Goal: Information Seeking & Learning: Learn about a topic

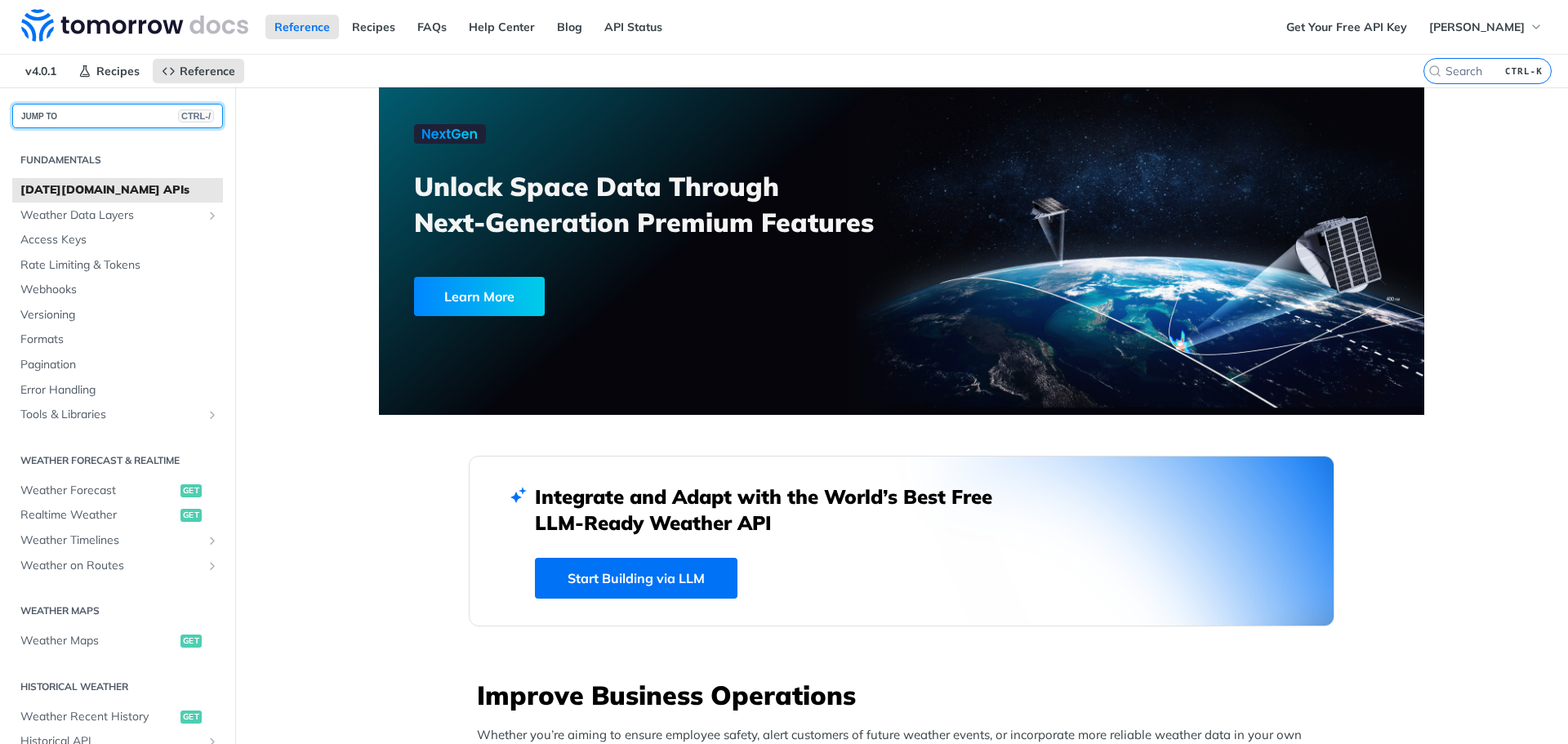
click at [114, 112] on button "JUMP TO CTRL-/" at bounding box center [118, 115] width 211 height 24
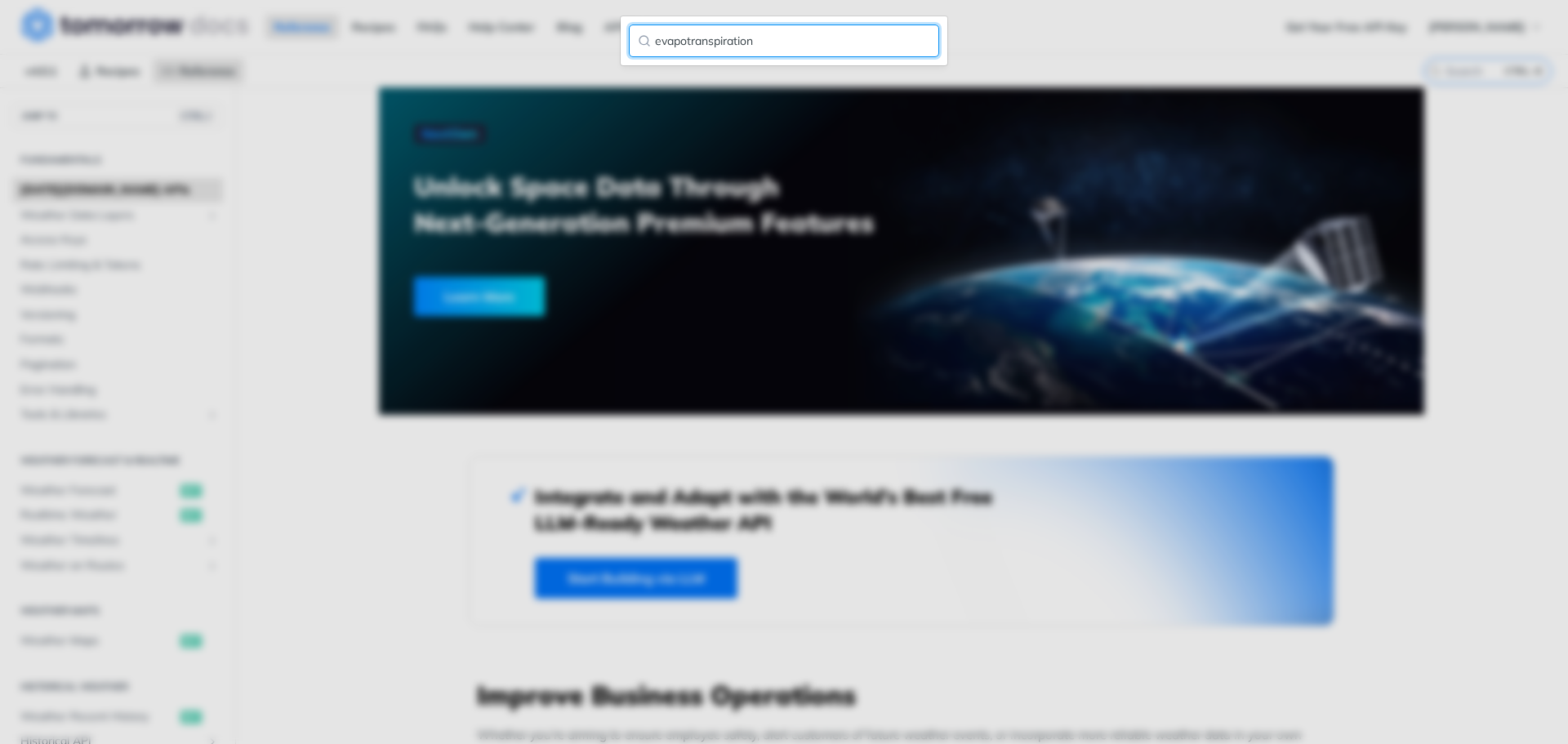
type input "evapotranspiration"
click at [824, 46] on input "evapotranspiration" at bounding box center [783, 41] width 310 height 33
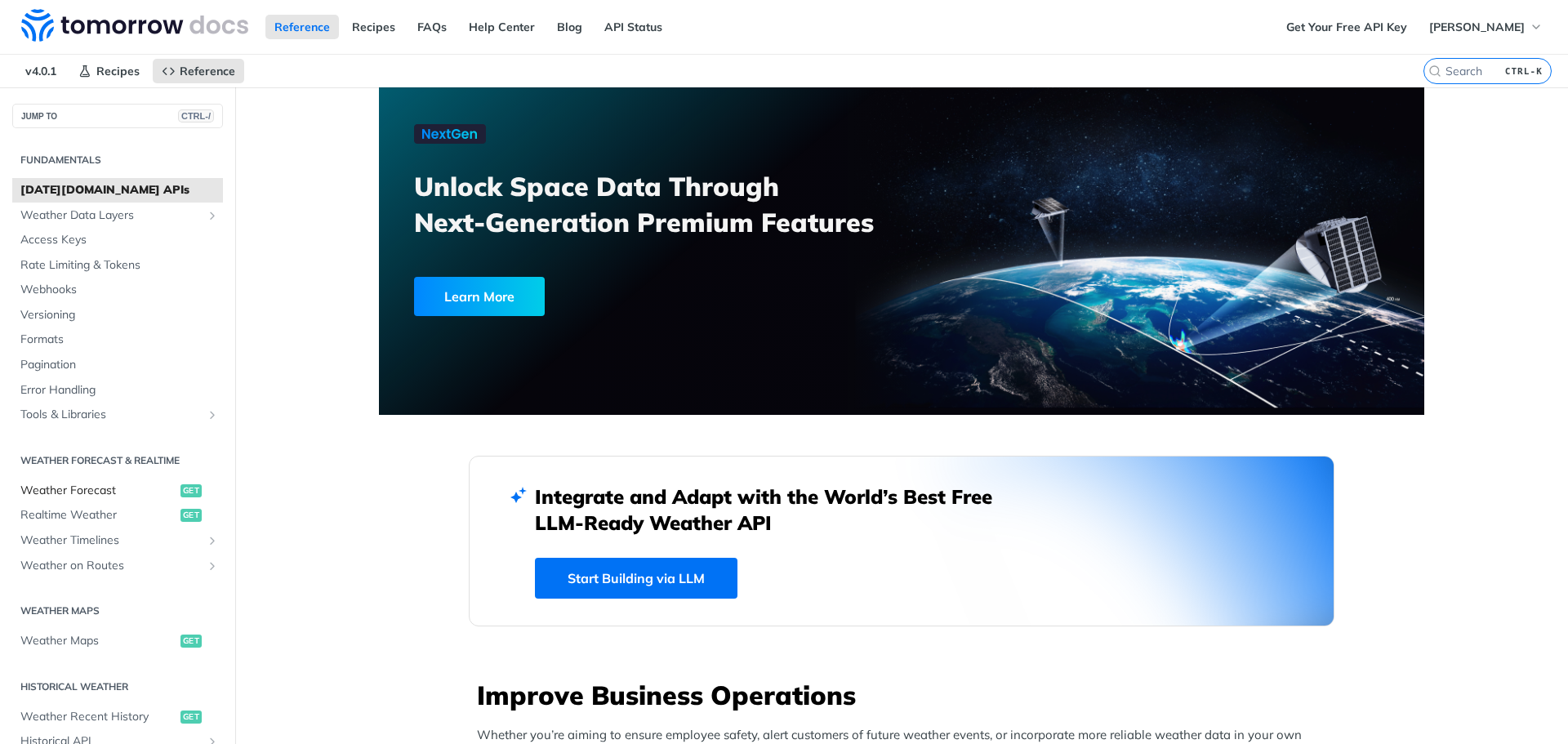
click at [89, 496] on span "Weather Forecast" at bounding box center [98, 490] width 156 height 16
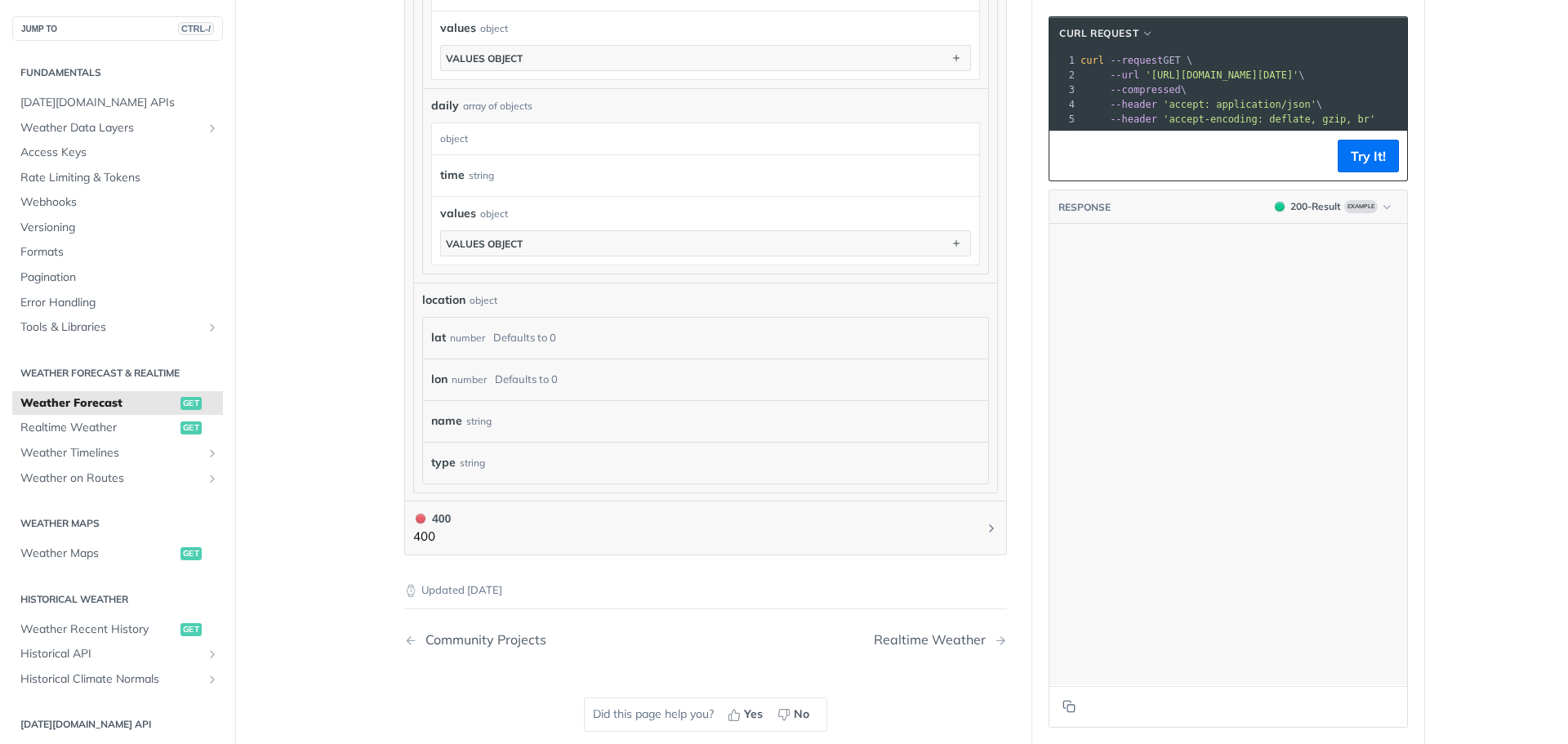
scroll to position [4163, 0]
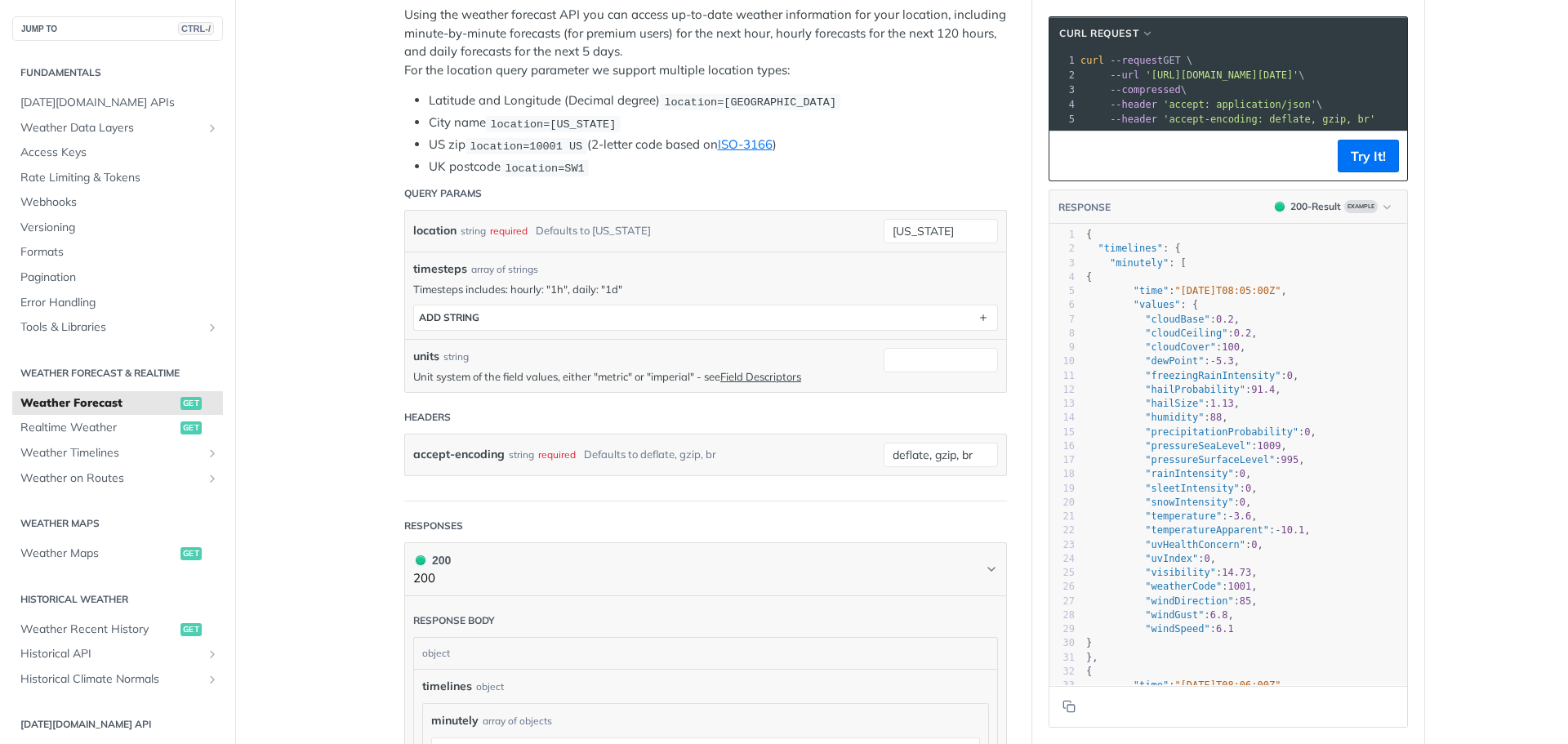
scroll to position [327, 0]
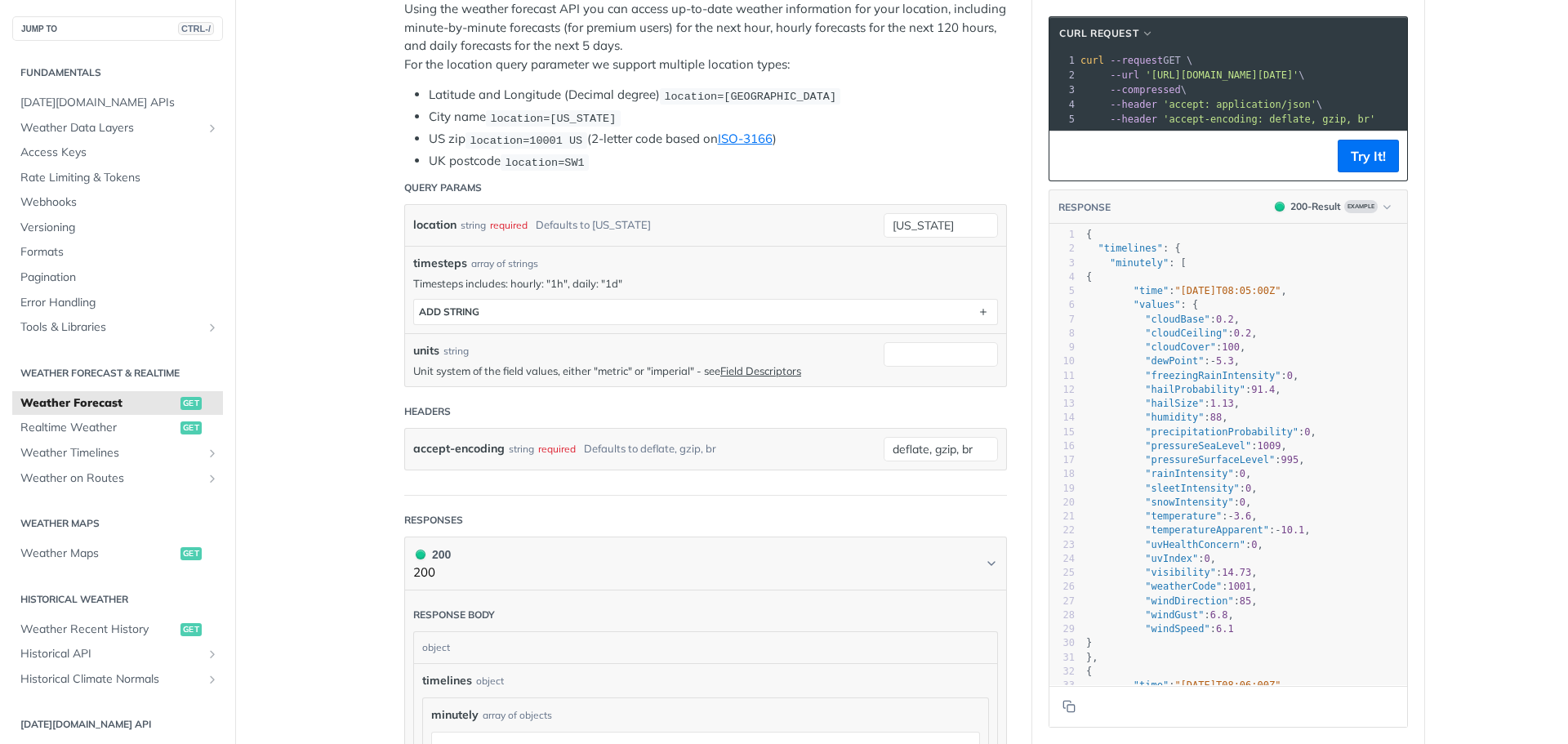
click at [883, 153] on li "UK postcode location=SW1" at bounding box center [718, 160] width 578 height 18
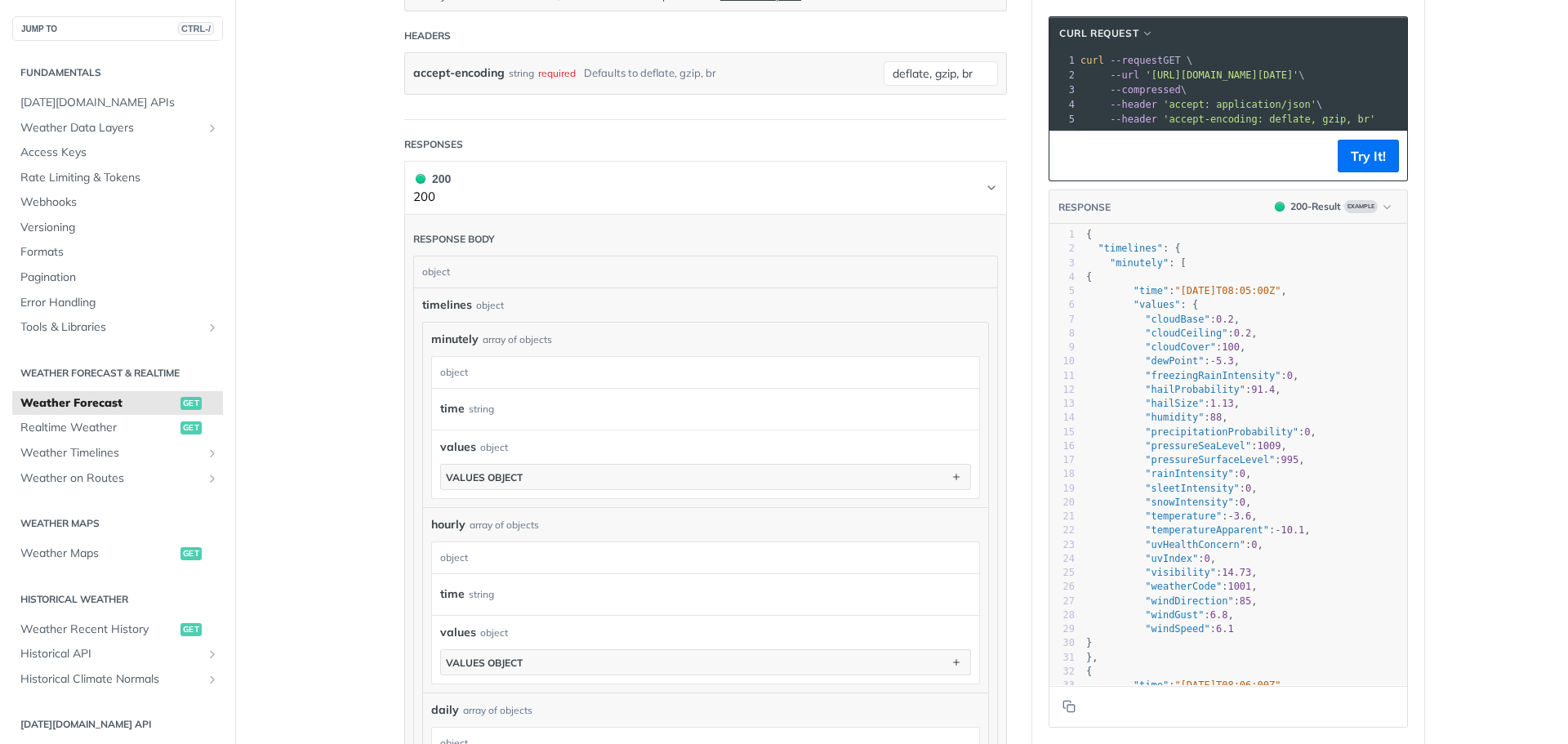
scroll to position [734, 0]
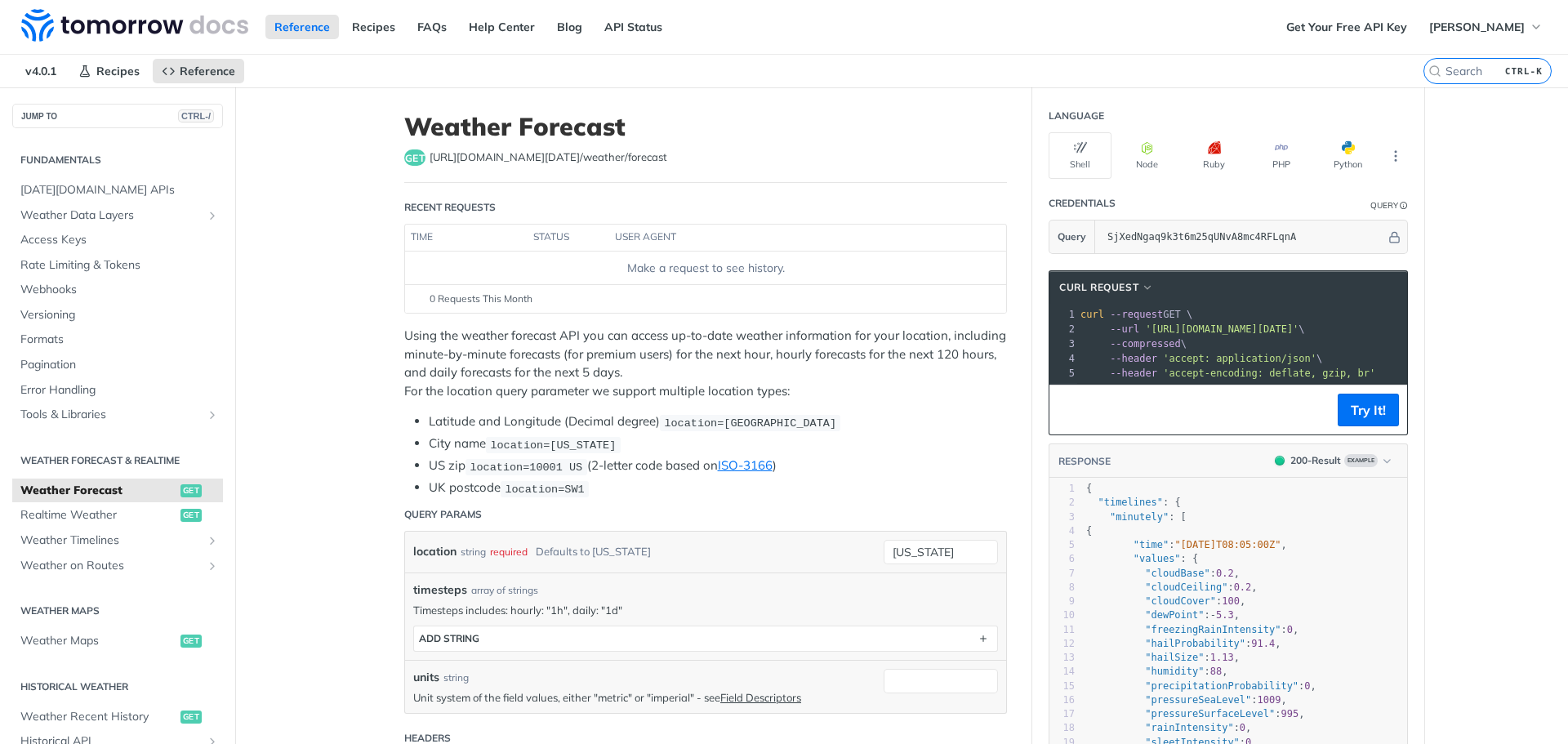
scroll to position [734, 0]
